Goal: Transaction & Acquisition: Purchase product/service

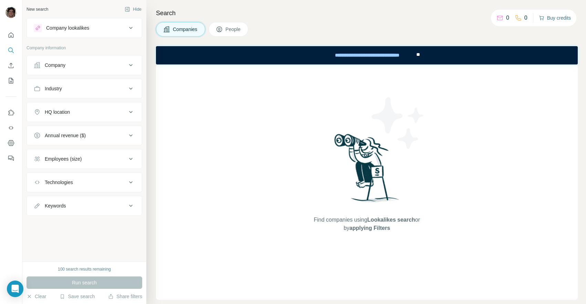
click at [550, 19] on button "Buy credits" at bounding box center [555, 18] width 32 height 10
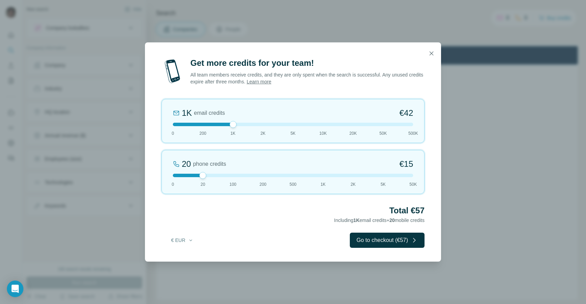
drag, startPoint x: 205, startPoint y: 125, endPoint x: 236, endPoint y: 125, distance: 31.3
click at [236, 125] on div at bounding box center [233, 124] width 7 height 7
drag, startPoint x: 201, startPoint y: 174, endPoint x: 139, endPoint y: 164, distance: 62.7
click at [139, 164] on div "Get more credits for your team! All team members receive credits, and they are …" at bounding box center [293, 152] width 586 height 304
click at [188, 241] on icon "button" at bounding box center [191, 240] width 6 height 6
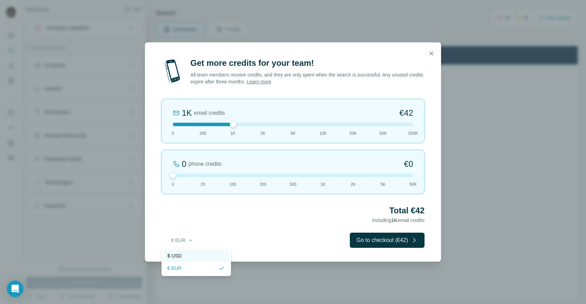
click at [190, 261] on div "$ USD" at bounding box center [196, 255] width 66 height 12
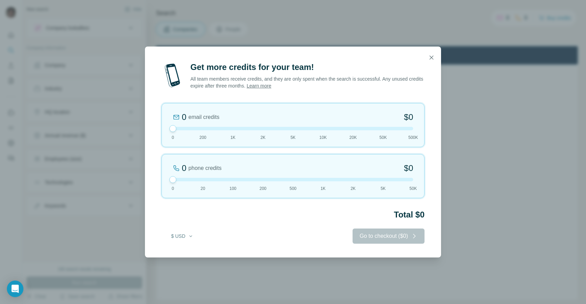
drag, startPoint x: 324, startPoint y: 124, endPoint x: 169, endPoint y: 125, distance: 155.0
click at [131, 123] on div "Get more credits for your team! All team members receive credits, and they are …" at bounding box center [293, 152] width 586 height 304
click at [209, 128] on div at bounding box center [293, 128] width 240 height 3
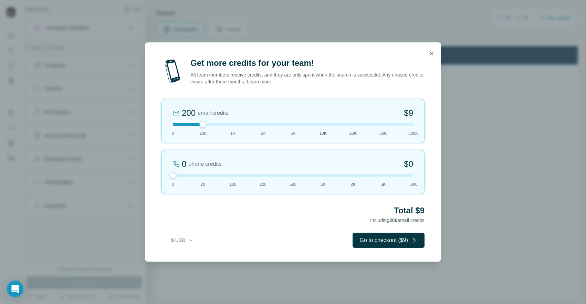
click at [188, 125] on div at bounding box center [293, 124] width 240 height 3
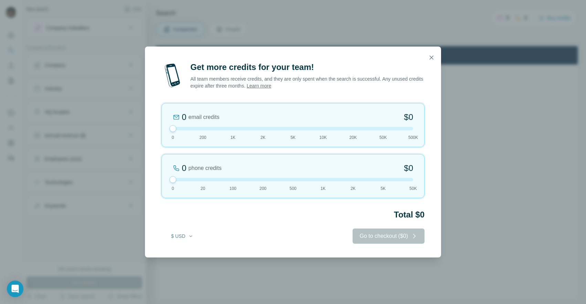
click at [196, 128] on div at bounding box center [293, 128] width 240 height 3
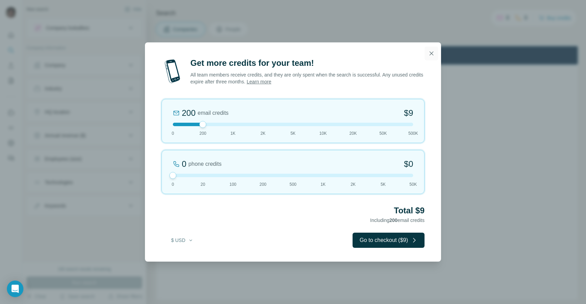
click at [434, 57] on button "button" at bounding box center [432, 53] width 14 height 14
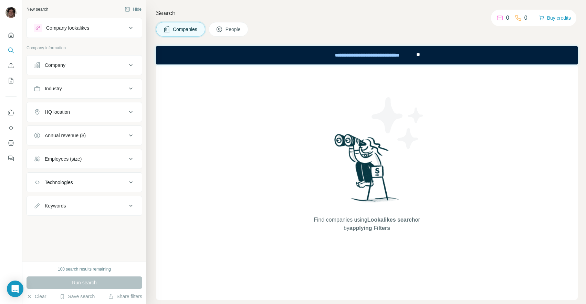
click at [453, 125] on div "Find companies using Lookalikes search or by applying Filters" at bounding box center [367, 181] width 422 height 235
